Goal: Information Seeking & Learning: Check status

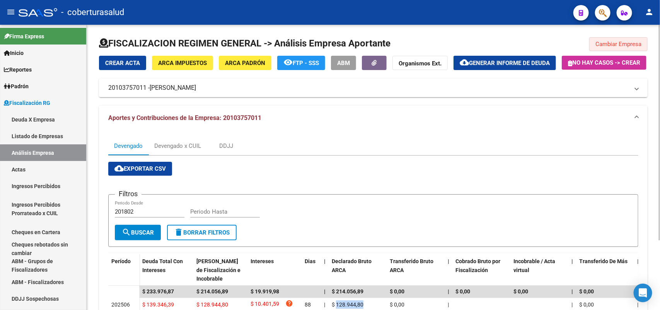
click at [638, 47] on button "Cambiar Empresa" at bounding box center [618, 44] width 58 height 14
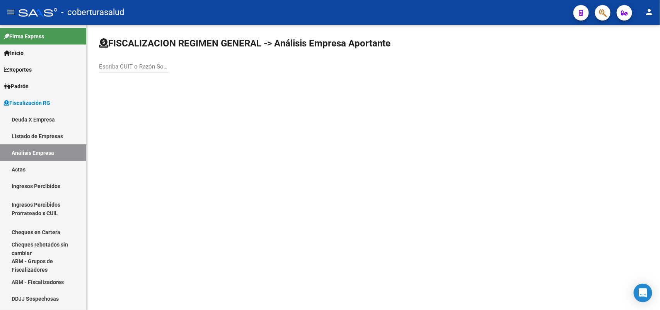
drag, startPoint x: 119, startPoint y: 55, endPoint x: 121, endPoint y: 64, distance: 9.9
click at [120, 60] on div "Escriba CUIT o Razón Social para buscar" at bounding box center [373, 58] width 549 height 43
click at [121, 64] on input "Escriba CUIT o Razón Social para buscar" at bounding box center [134, 66] width 70 height 7
paste input "27226372925"
type input "27226372925"
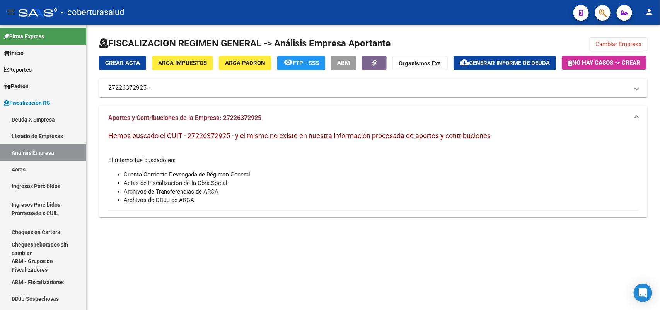
click at [619, 43] on span "Cambiar Empresa" at bounding box center [618, 44] width 46 height 7
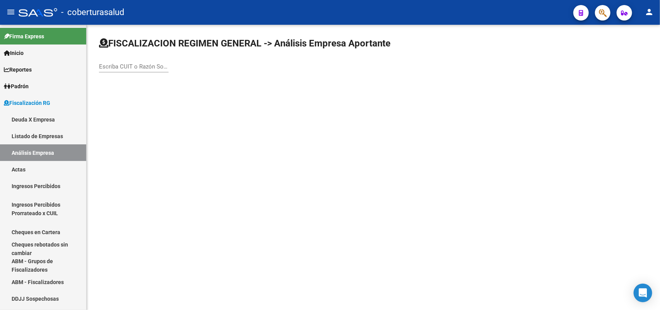
click at [152, 70] on div "Escriba CUIT o Razón Social para buscar" at bounding box center [134, 64] width 70 height 17
paste input "27226372925"
type input "27226372925"
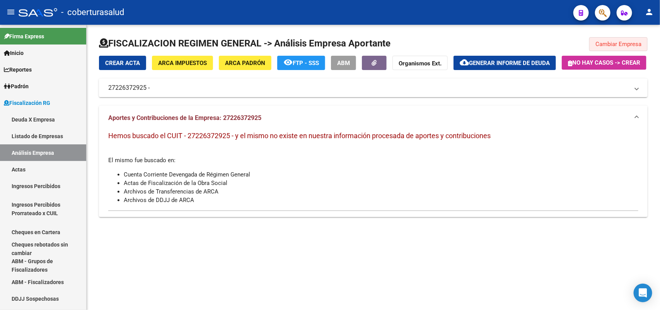
drag, startPoint x: 621, startPoint y: 43, endPoint x: 611, endPoint y: 49, distance: 10.7
click at [620, 44] on span "Cambiar Empresa" at bounding box center [618, 44] width 46 height 7
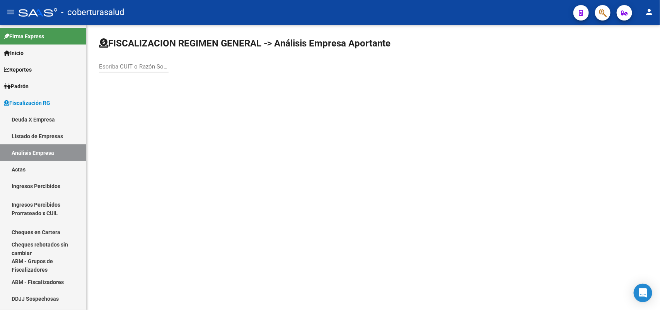
click at [126, 71] on div "Escriba CUIT o Razón Social para buscar" at bounding box center [134, 64] width 70 height 17
paste input "27226372925"
type input "27226372925"
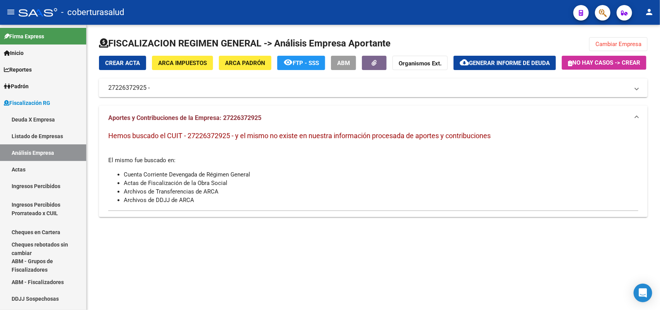
click at [619, 43] on span "Cambiar Empresa" at bounding box center [618, 44] width 46 height 7
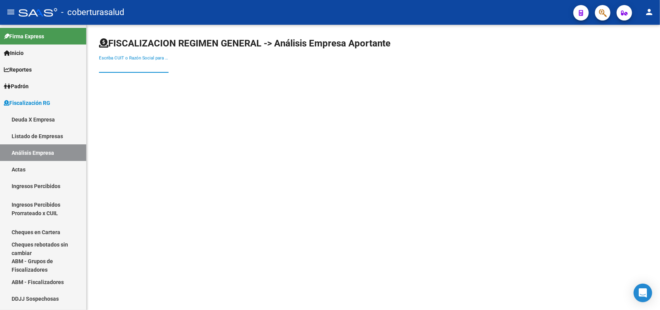
click at [99, 65] on input "Escriba CUIT o Razón Social para buscar" at bounding box center [134, 66] width 70 height 7
paste input "27226372925"
type input "27226372925"
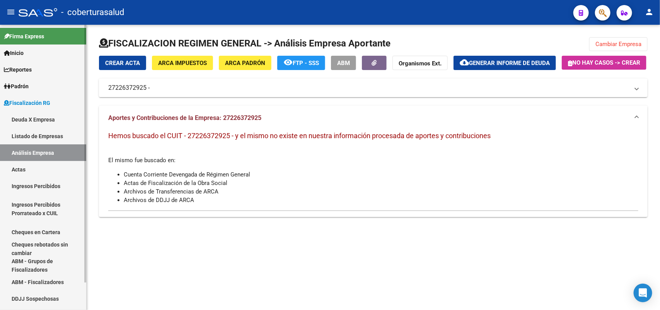
click at [47, 105] on span "Fiscalización RG" at bounding box center [27, 103] width 46 height 9
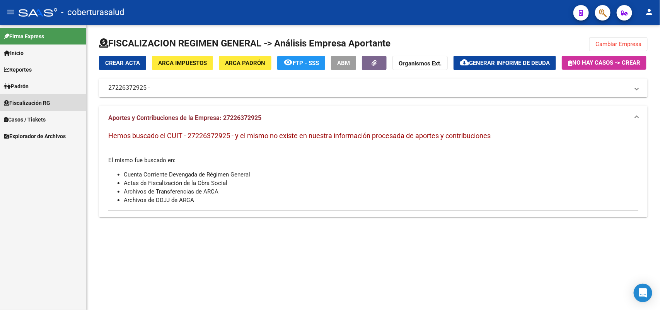
click at [46, 102] on span "Fiscalización RG" at bounding box center [27, 103] width 46 height 9
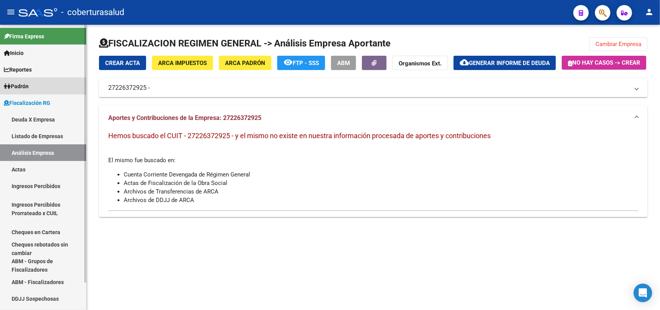
click at [35, 80] on link "Padrón" at bounding box center [43, 86] width 86 height 17
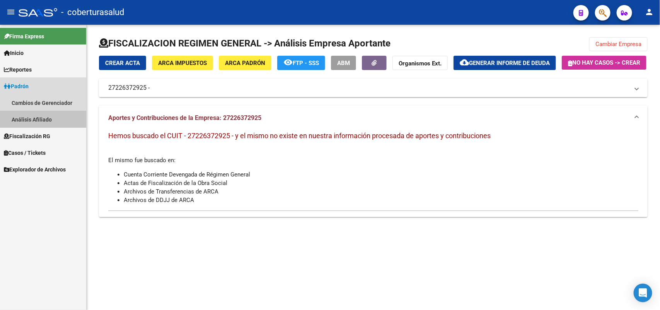
click at [47, 114] on link "Análisis Afiliado" at bounding box center [43, 119] width 86 height 17
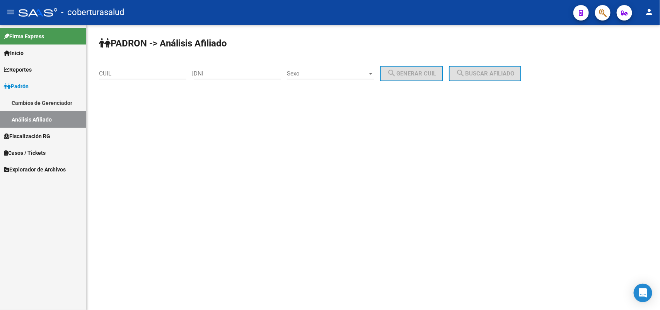
click at [125, 72] on input "CUIL" at bounding box center [142, 73] width 87 height 7
paste input "27-26028093-2"
type input "27-26028093-2"
click at [215, 79] on div "DNI" at bounding box center [237, 75] width 87 height 24
click at [217, 74] on input "DNI" at bounding box center [237, 73] width 87 height 7
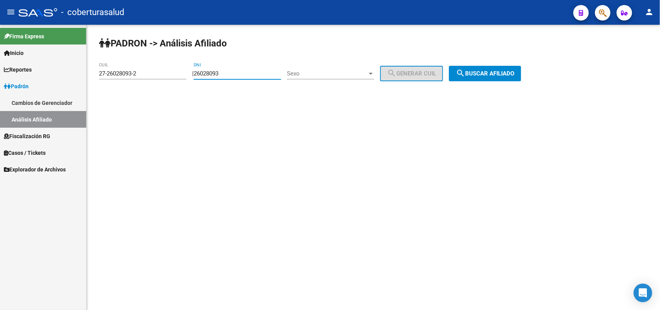
type input "26028093"
click at [490, 70] on span "search Buscar afiliado" at bounding box center [485, 73] width 58 height 7
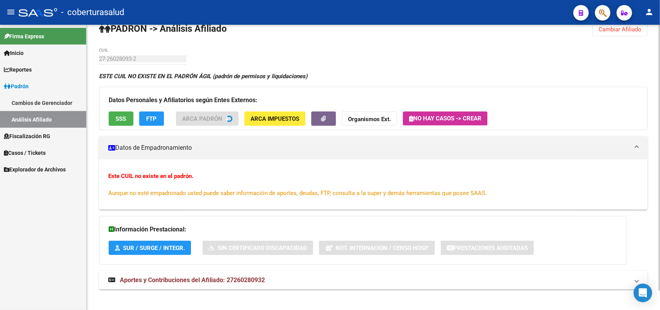
scroll to position [20, 0]
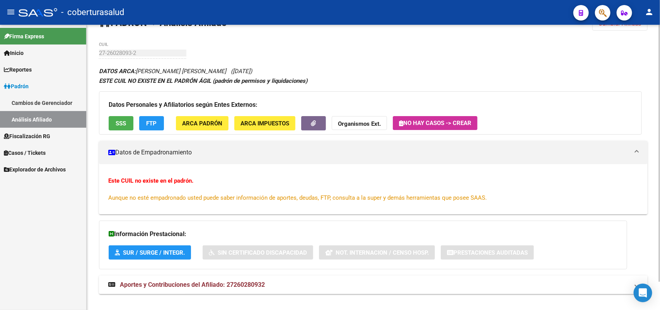
click at [241, 271] on div "DATOS ARCA: [PERSON_NAME] [PERSON_NAME] ([DATE]) ESTE CUIL NO EXISTE EN EL PADR…" at bounding box center [373, 184] width 549 height 236
click at [235, 281] on span "Aportes y Contribuciones del Afiliado: 27260280932" at bounding box center [192, 284] width 145 height 7
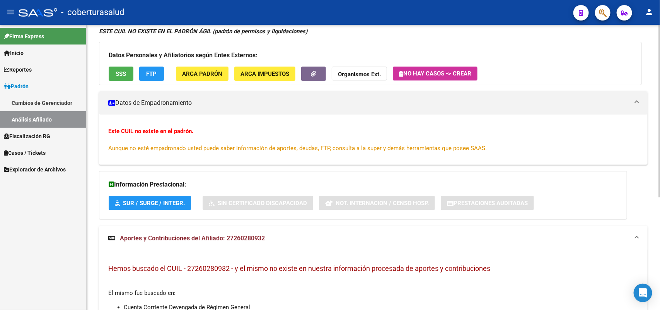
scroll to position [97, 0]
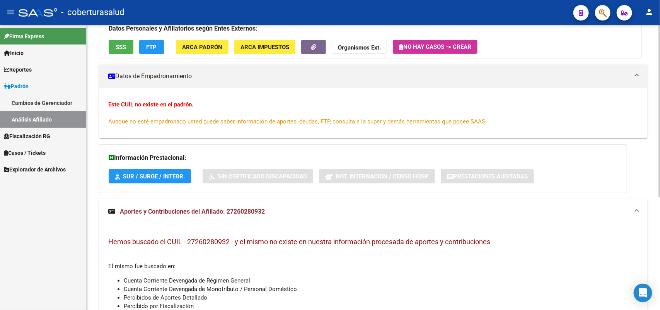
click at [136, 73] on mat-panel-title "Datos de Empadronamiento" at bounding box center [368, 76] width 521 height 9
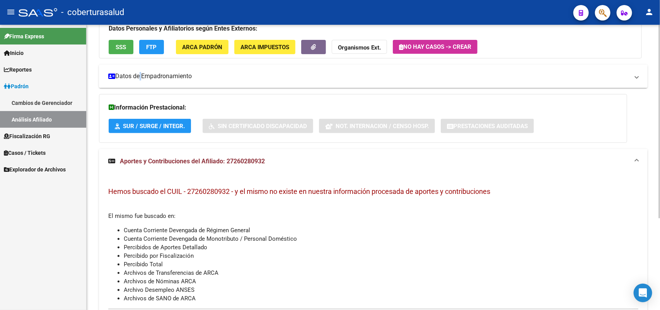
click at [135, 75] on mat-panel-title "Datos de Empadronamiento" at bounding box center [368, 76] width 521 height 9
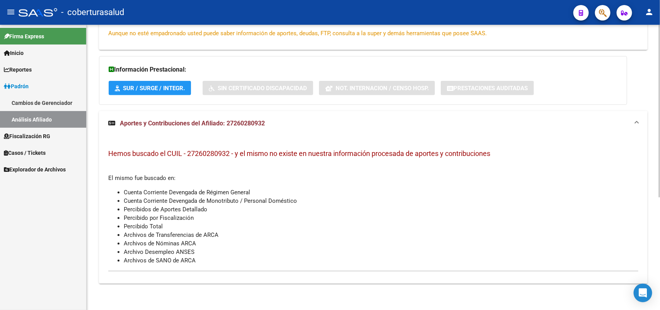
scroll to position [0, 0]
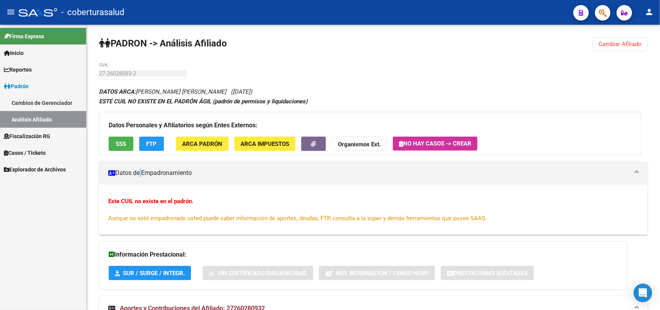
drag, startPoint x: 51, startPoint y: 120, endPoint x: 55, endPoint y: 120, distance: 4.6
click at [51, 120] on link "Análisis Afiliado" at bounding box center [43, 119] width 86 height 17
click at [622, 43] on span "Cambiar Afiliado" at bounding box center [620, 44] width 43 height 7
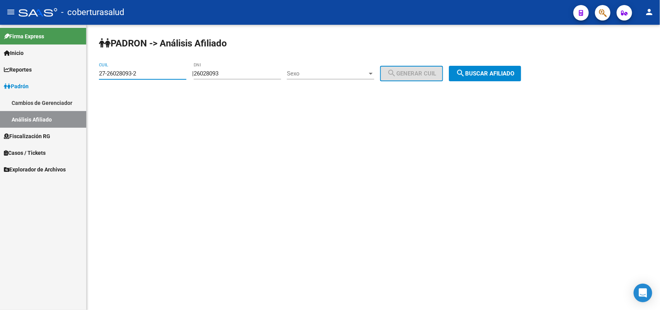
drag, startPoint x: 142, startPoint y: 71, endPoint x: 9, endPoint y: 48, distance: 134.6
click at [9, 48] on mat-sidenav-container "Firma Express Inicio Calendario SSS Instructivos Contacto OS Reportes Ingresos …" at bounding box center [330, 167] width 660 height 285
paste input "0-41275618-6"
type input "20-41275618-6"
drag, startPoint x: 231, startPoint y: 70, endPoint x: 196, endPoint y: 70, distance: 34.4
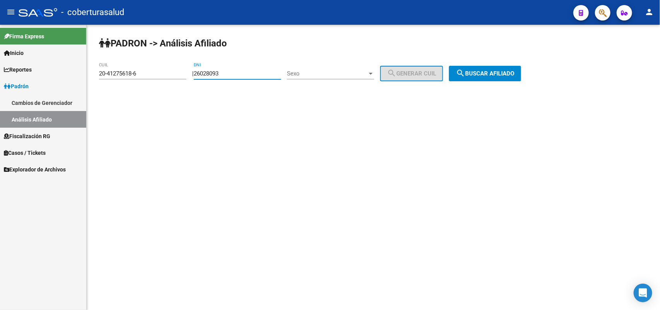
click at [201, 70] on div "| 26028093 DNI Sexo Sexo search Generar CUIL" at bounding box center [320, 73] width 257 height 7
type input "41275618"
click at [504, 74] on span "search Buscar afiliado" at bounding box center [485, 73] width 58 height 7
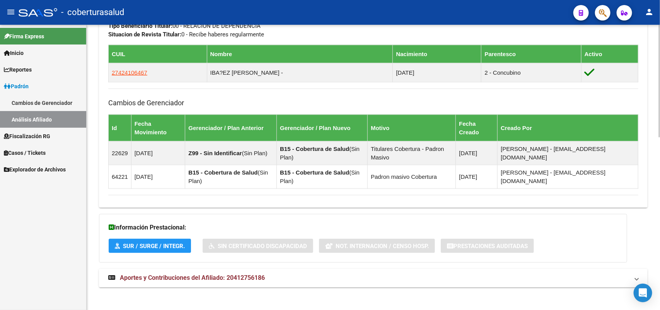
scroll to position [437, 0]
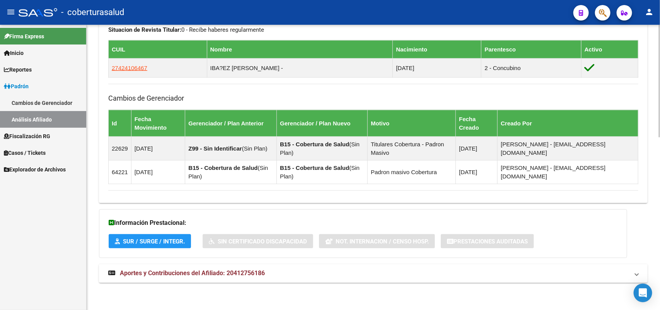
click at [190, 273] on span "Aportes y Contribuciones del Afiliado: 20412756186" at bounding box center [192, 273] width 145 height 7
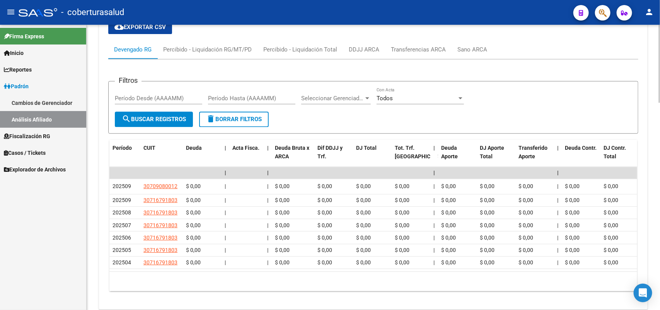
scroll to position [724, 0]
